Goal: Task Accomplishment & Management: Use online tool/utility

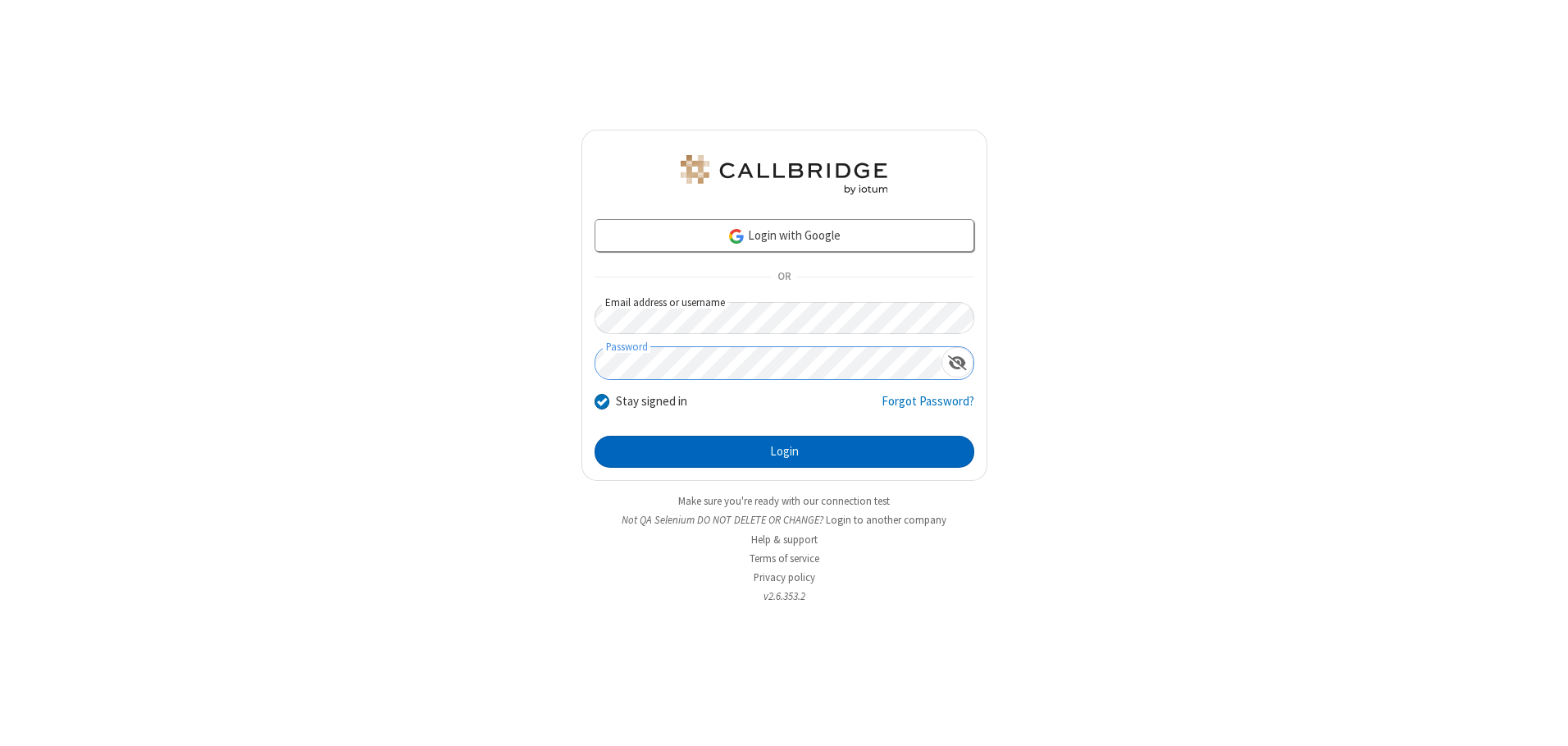
click at [784, 452] on button "Login" at bounding box center [784, 452] width 380 height 33
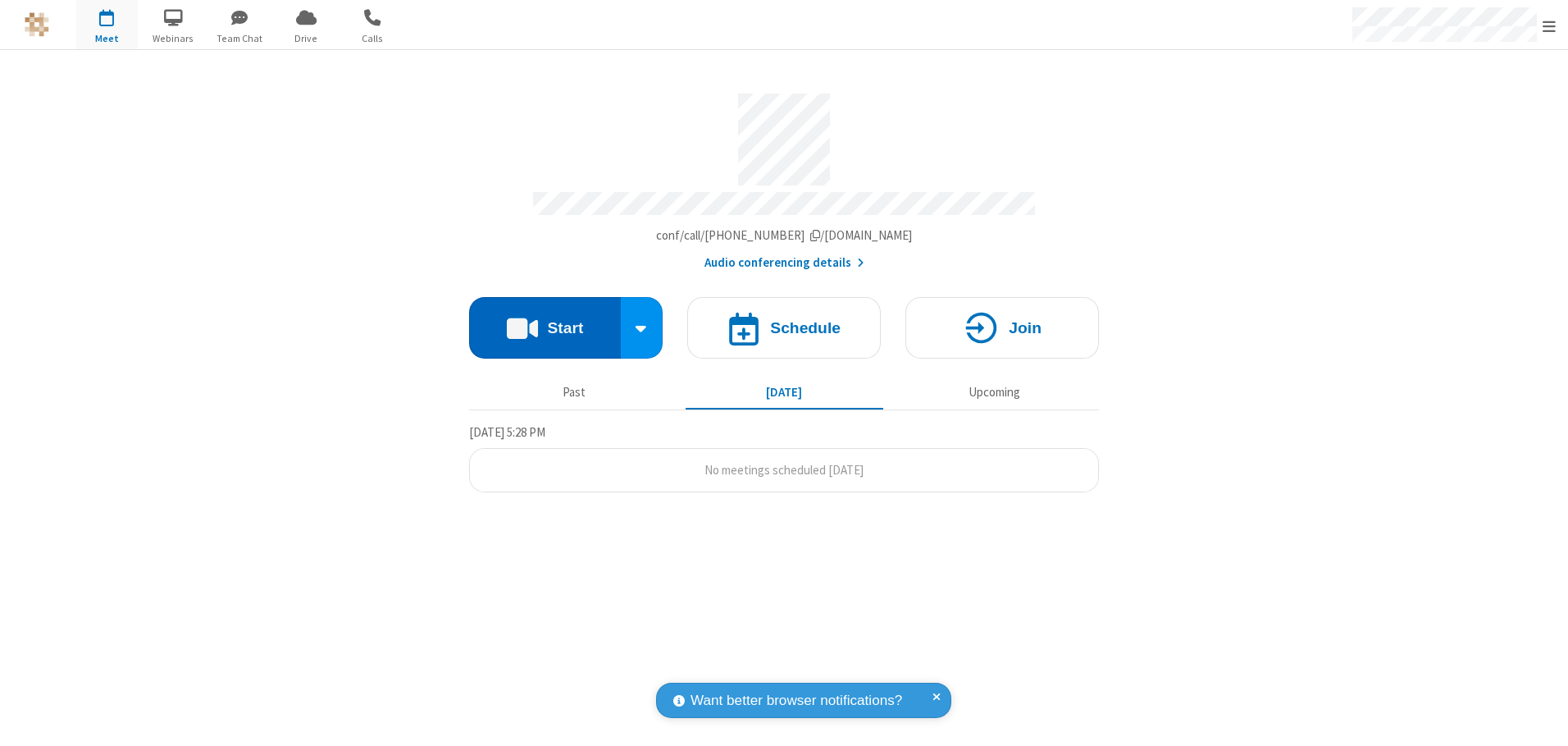
click at [544, 321] on button "Start" at bounding box center [545, 327] width 152 height 62
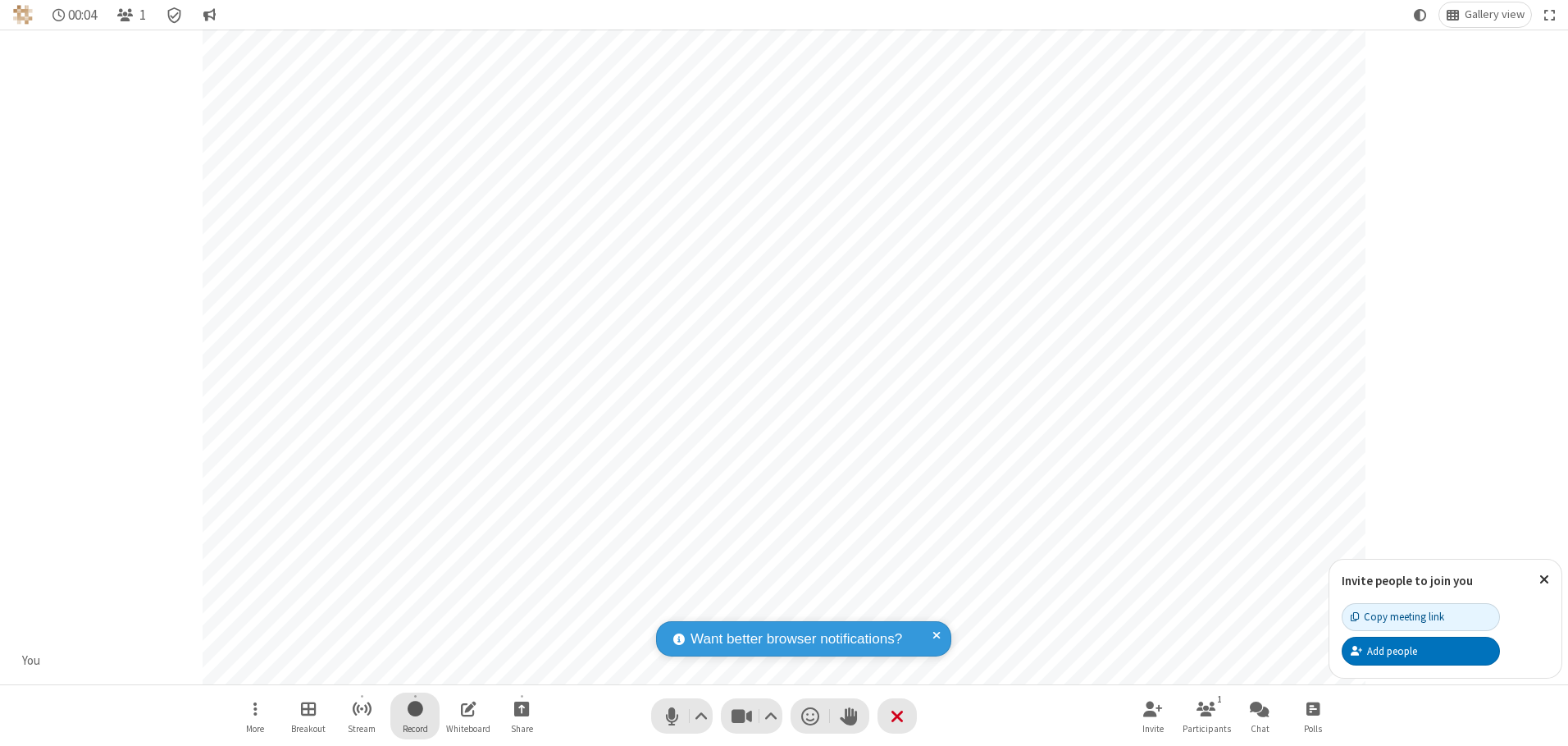
click at [415, 716] on span "Start recording" at bounding box center [415, 709] width 15 height 20
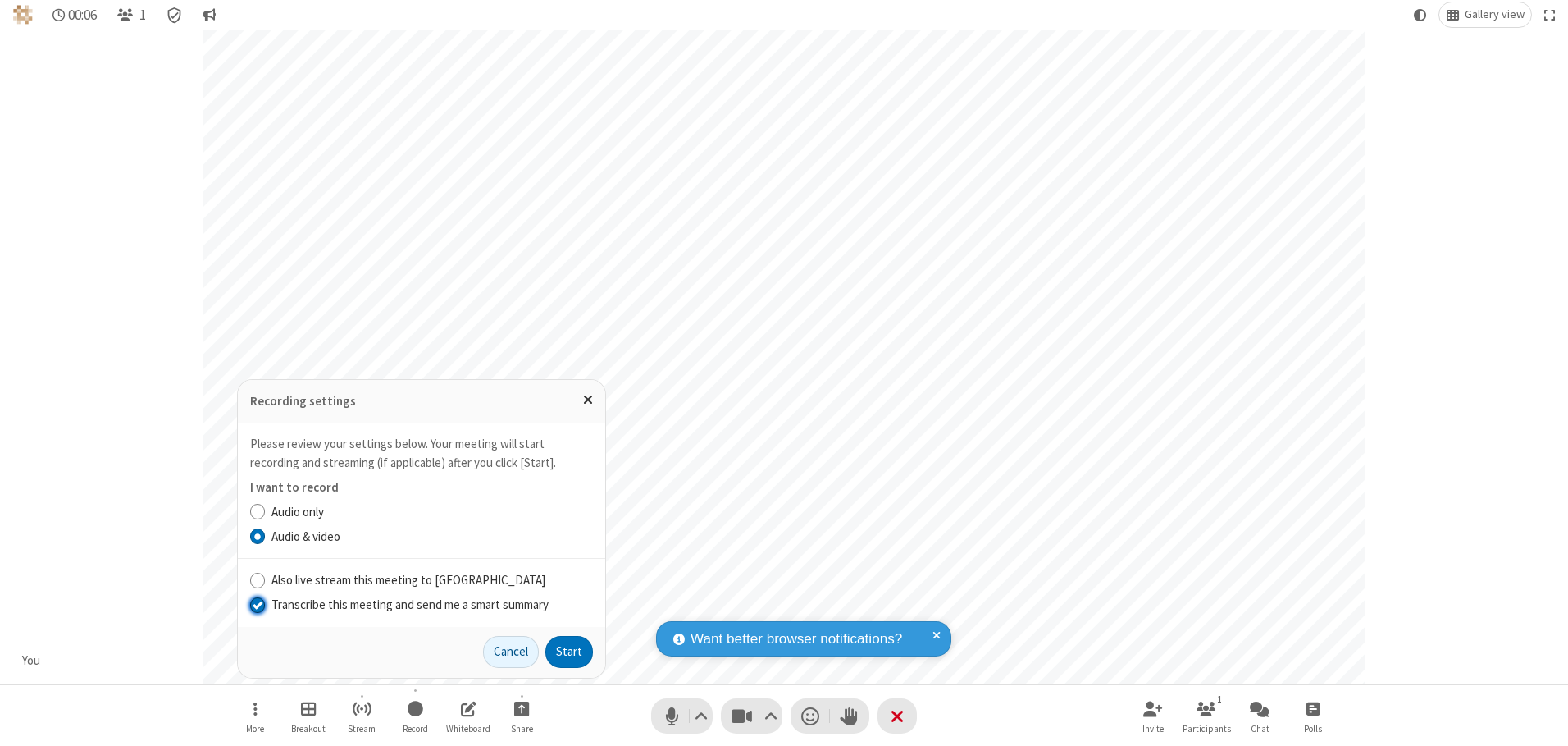
click at [257, 604] on input "Transcribe this meeting and send me a smart summary" at bounding box center [258, 604] width 15 height 17
click at [431, 536] on label "Audio & video" at bounding box center [432, 537] width 321 height 19
click at [265, 536] on input "Audio & video" at bounding box center [258, 536] width 15 height 17
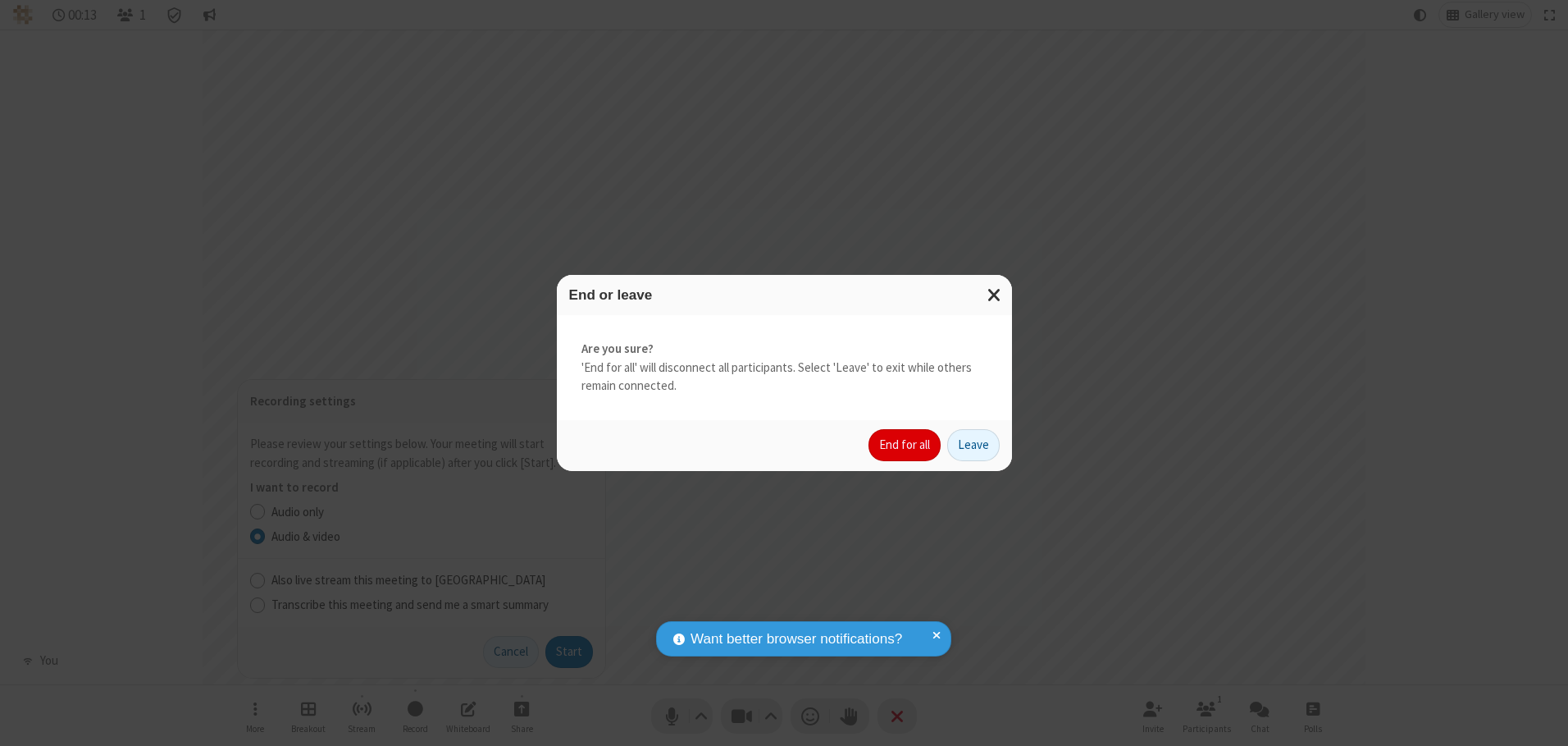
click at [905, 445] on button "End for all" at bounding box center [904, 445] width 72 height 33
